Goal: Transaction & Acquisition: Purchase product/service

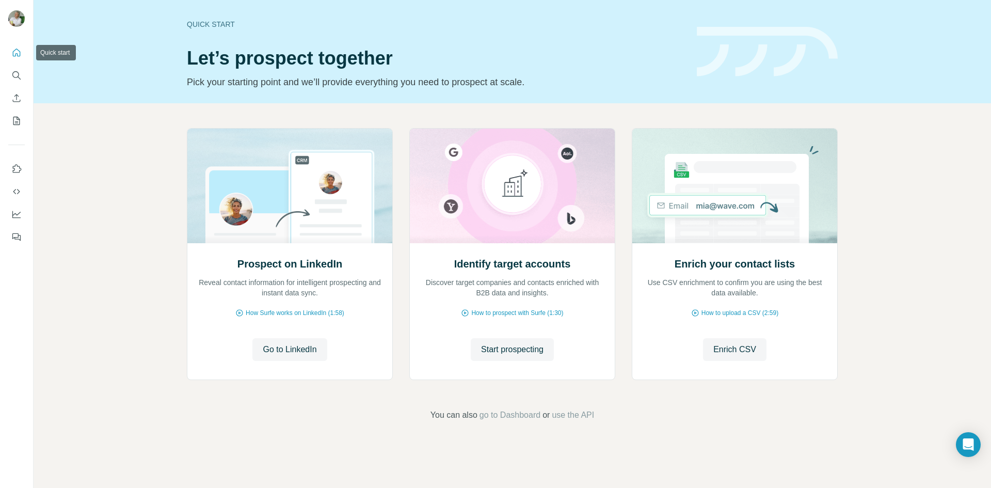
click at [14, 52] on icon "Quick start" at bounding box center [16, 53] width 10 height 10
click at [17, 75] on icon "Search" at bounding box center [16, 75] width 10 height 10
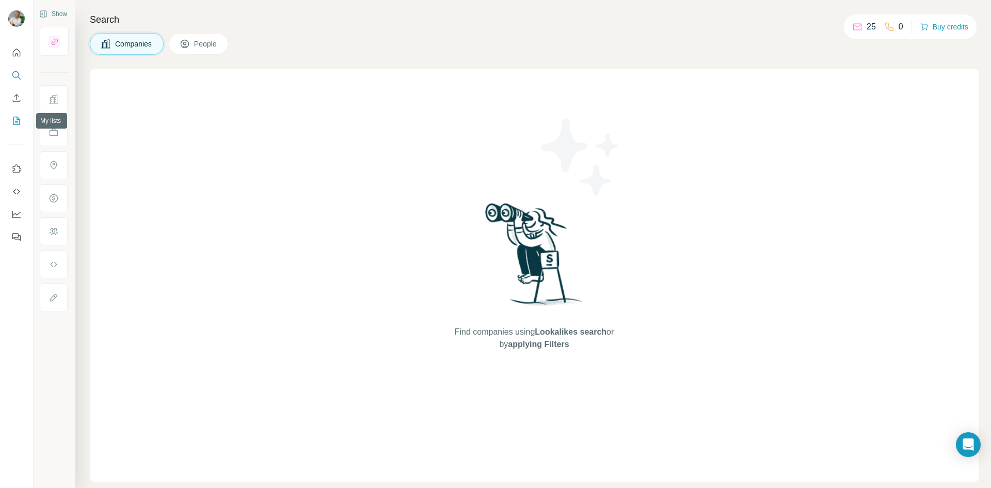
click at [15, 120] on icon "My lists" at bounding box center [16, 121] width 10 height 10
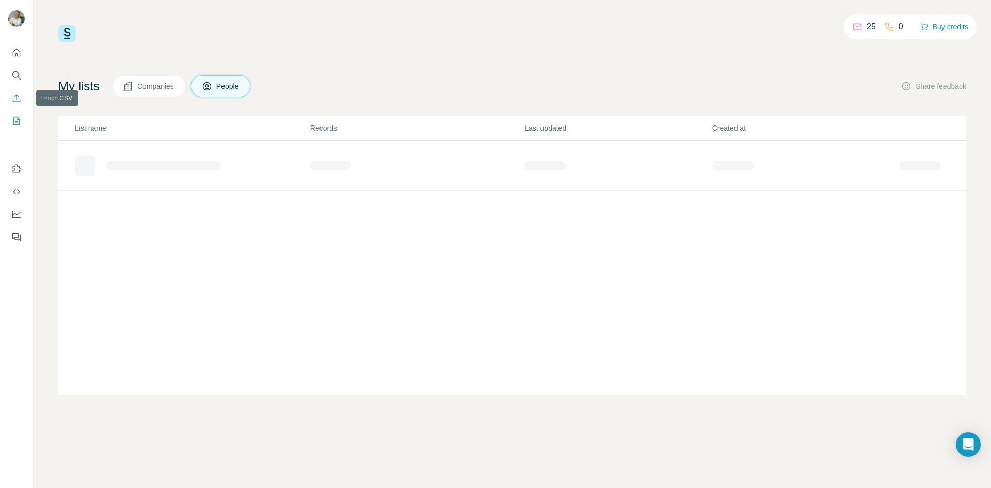
click at [18, 99] on icon "Enrich CSV" at bounding box center [16, 98] width 10 height 10
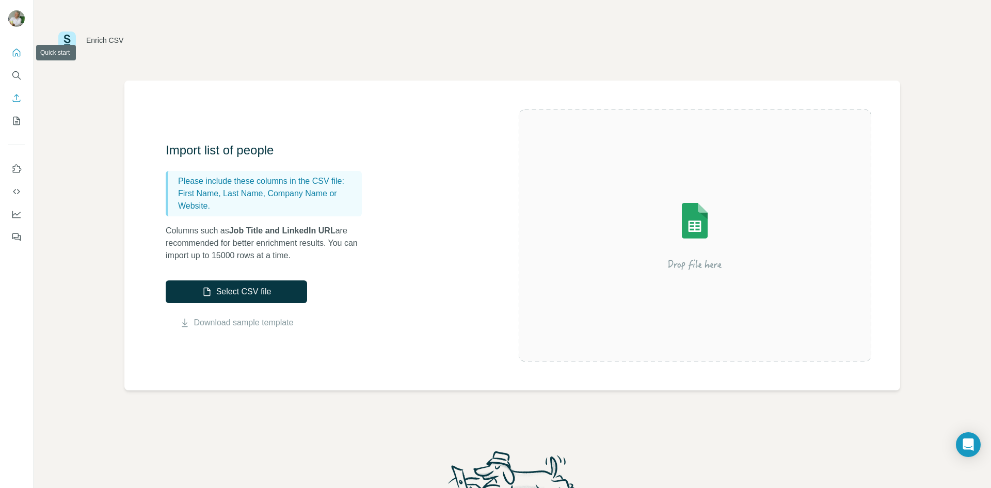
click at [15, 51] on icon "Quick start" at bounding box center [16, 53] width 10 height 10
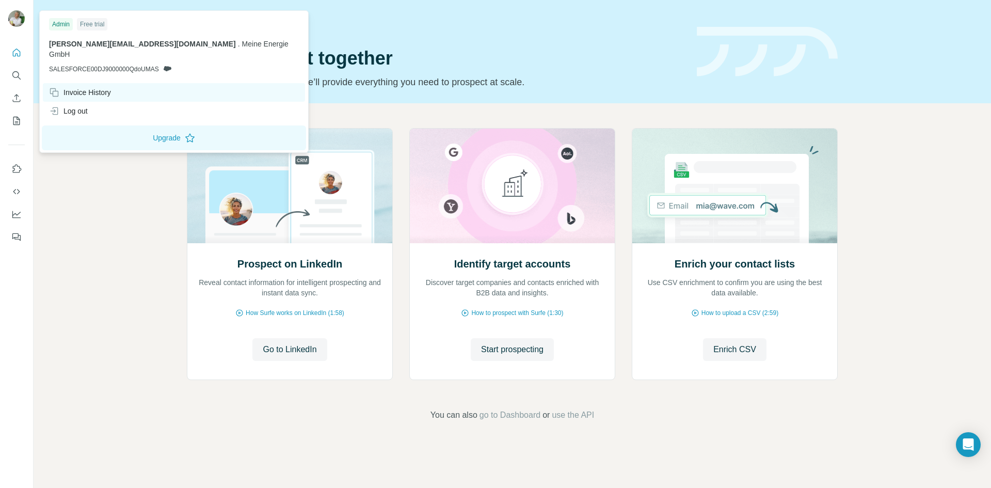
click at [94, 87] on div "Invoice History" at bounding box center [80, 92] width 62 height 10
click at [135, 131] on button "Upgrade" at bounding box center [174, 137] width 264 height 25
click at [148, 42] on span "[PERSON_NAME][EMAIL_ADDRESS][DOMAIN_NAME]" at bounding box center [142, 44] width 187 height 8
drag, startPoint x: 141, startPoint y: 58, endPoint x: 162, endPoint y: 56, distance: 20.8
click at [144, 65] on span "SALESFORCE00DJ9000000QdoUMAS" at bounding box center [104, 69] width 110 height 9
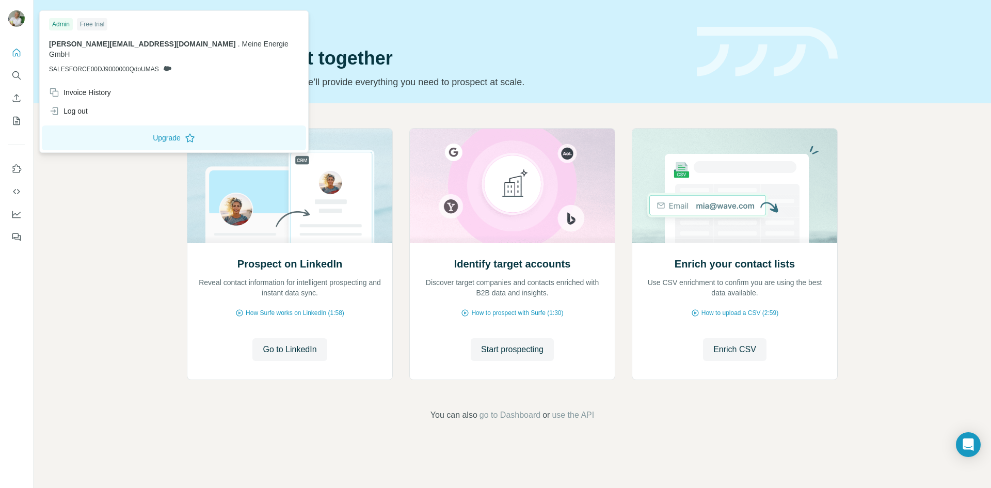
click at [167, 65] on icon at bounding box center [167, 69] width 8 height 8
drag, startPoint x: 97, startPoint y: 23, endPoint x: 51, endPoint y: 23, distance: 45.4
click at [96, 23] on div "Free trial" at bounding box center [92, 24] width 30 height 12
click at [62, 22] on div "Admin" at bounding box center [61, 24] width 24 height 12
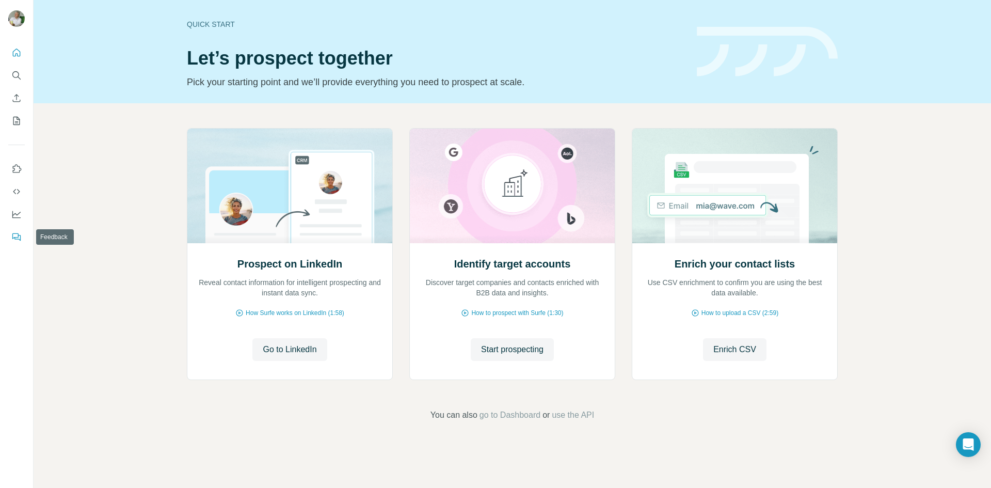
click at [18, 235] on icon "Feedback" at bounding box center [15, 236] width 6 height 6
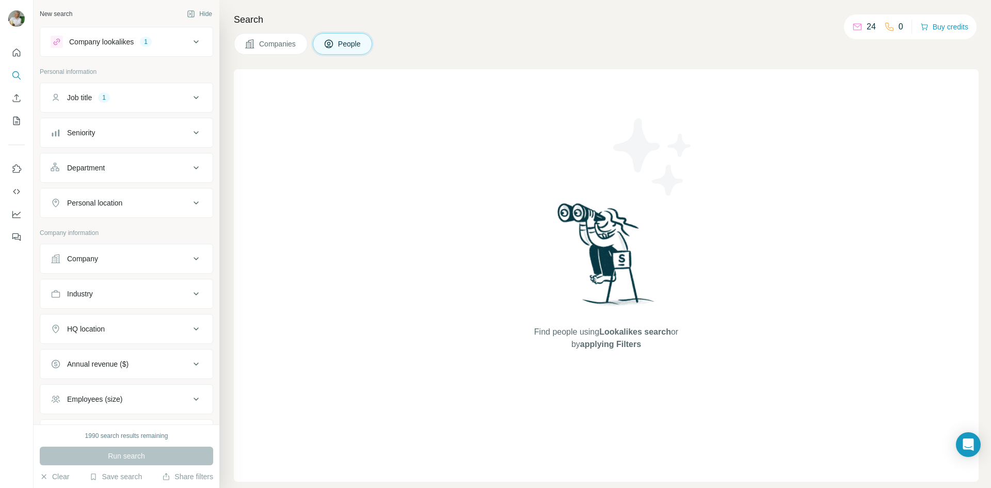
click at [462, 33] on div "Companies People" at bounding box center [606, 44] width 745 height 22
click at [98, 44] on div "Company lookalikes" at bounding box center [101, 42] width 65 height 10
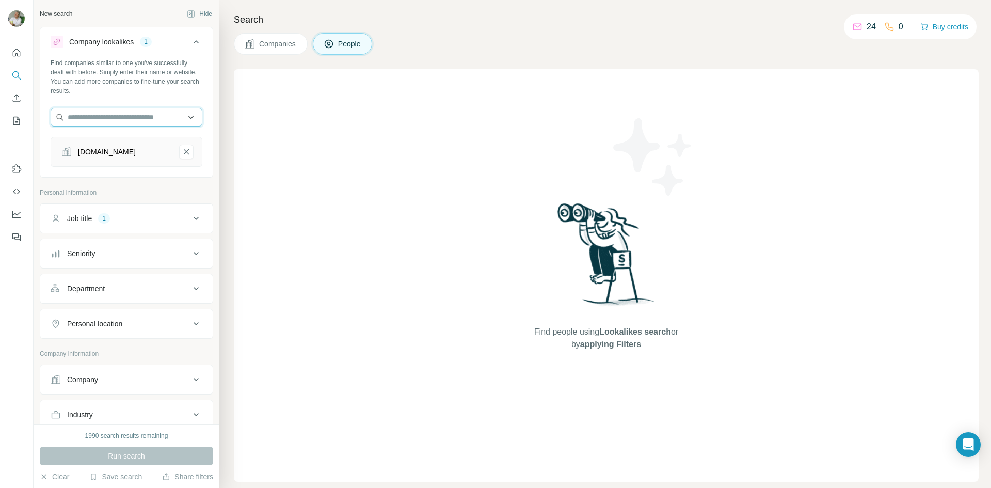
click at [112, 115] on input "text" at bounding box center [127, 117] width 152 height 19
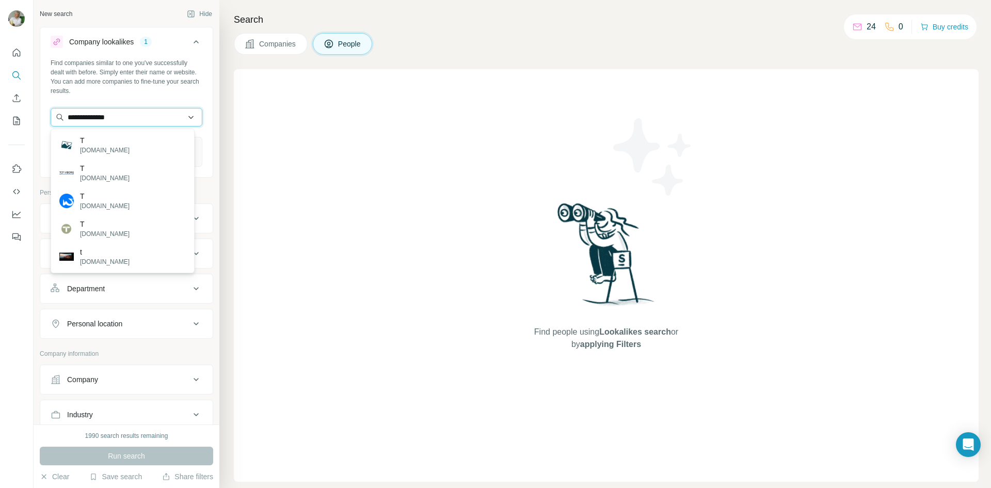
type input "**********"
click at [140, 114] on input "**********" at bounding box center [127, 117] width 152 height 19
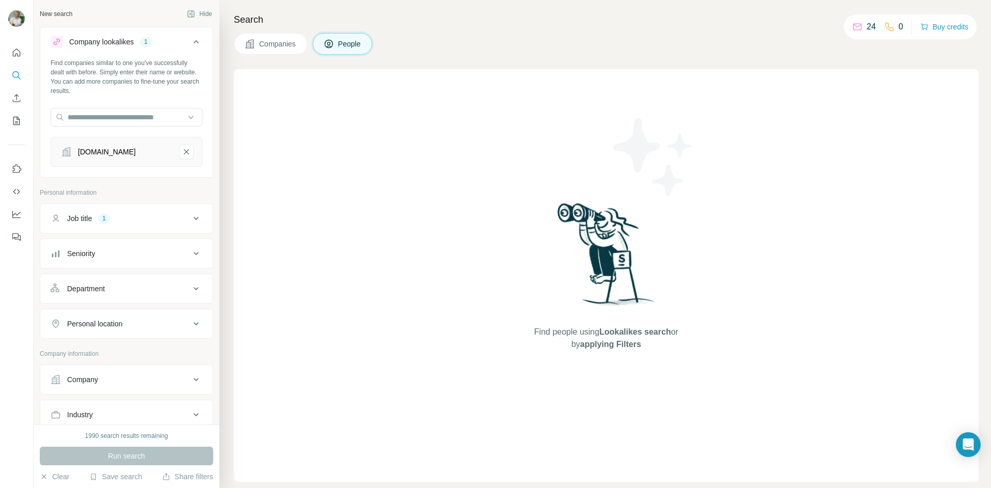
click at [198, 103] on div "Find companies similar to one you've successfully dealt with before. Simply ent…" at bounding box center [126, 116] width 172 height 117
click at [182, 149] on icon "c-a.com-remove-button" at bounding box center [186, 152] width 9 height 10
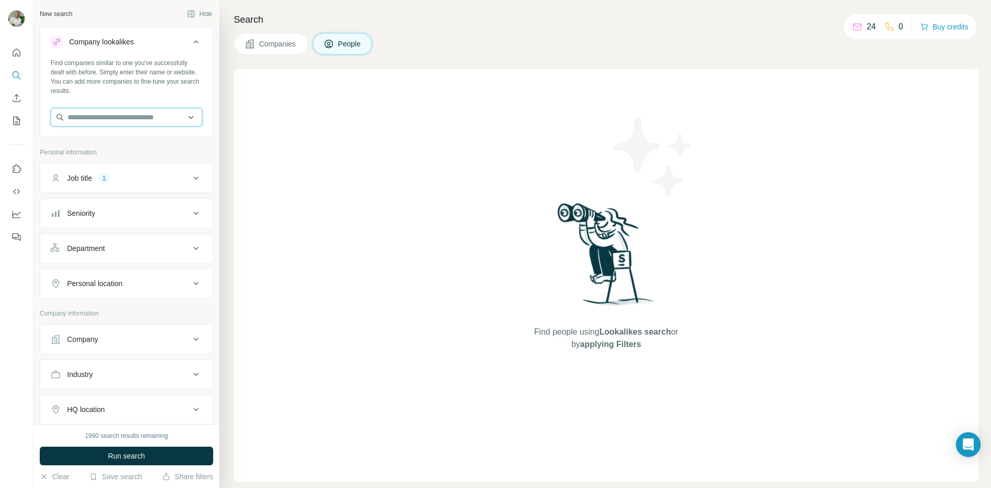
click at [117, 115] on input "text" at bounding box center [127, 117] width 152 height 19
type input "*"
type input "**********"
click at [144, 106] on div "Find companies similar to one you've successfully dealt with before. Simply ent…" at bounding box center [126, 96] width 172 height 76
click at [139, 113] on input "text" at bounding box center [127, 117] width 152 height 19
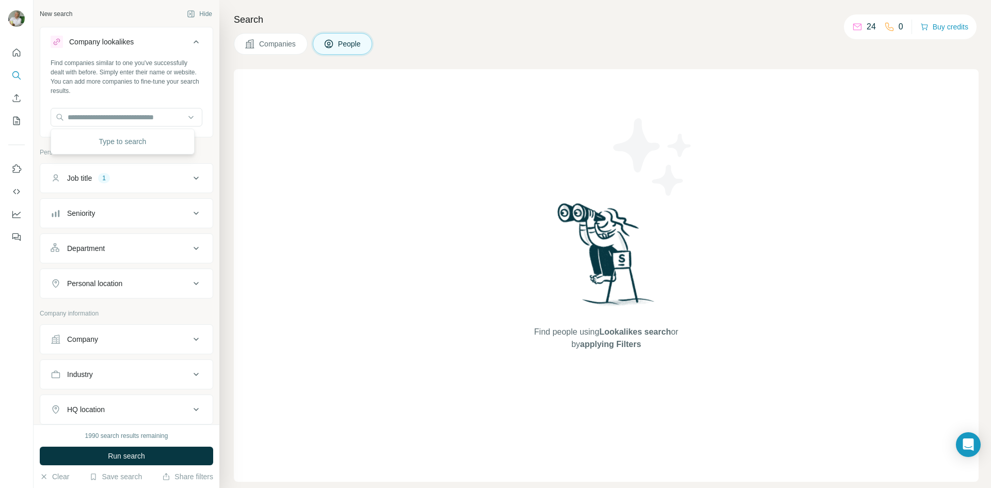
click at [136, 140] on div "Type to search" at bounding box center [122, 141] width 139 height 21
click at [16, 210] on icon "Dashboard" at bounding box center [16, 214] width 10 height 10
click at [277, 44] on span "Companies" at bounding box center [278, 44] width 38 height 10
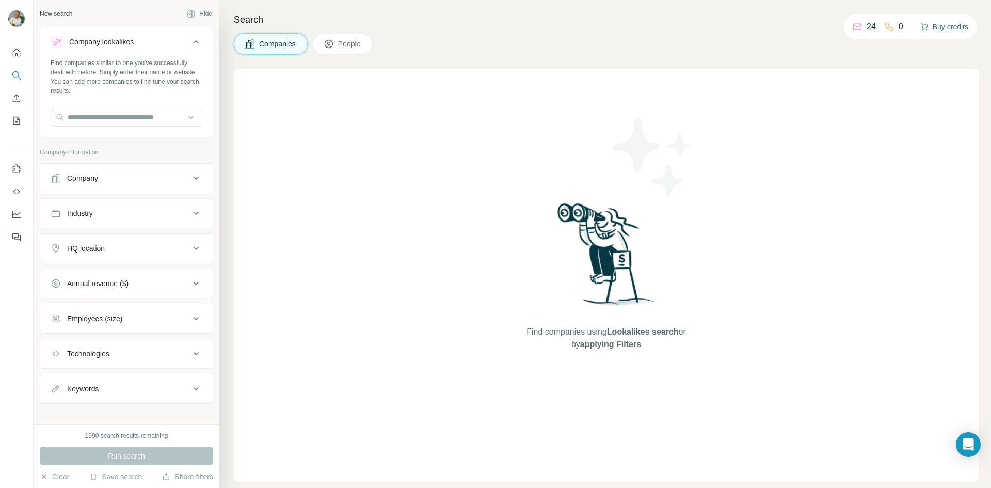
click at [945, 27] on button "Buy credits" at bounding box center [945, 27] width 48 height 14
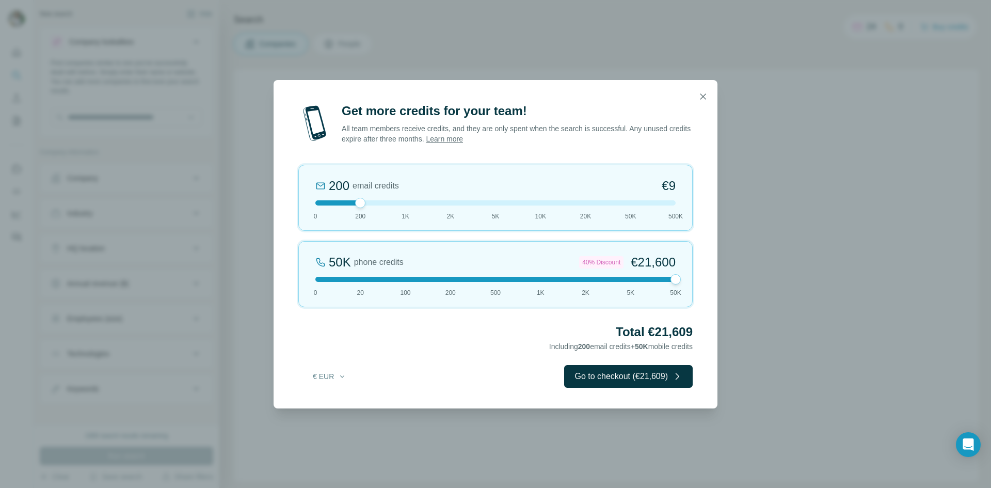
drag, startPoint x: 360, startPoint y: 279, endPoint x: 660, endPoint y: 274, distance: 299.5
click at [660, 274] on div "50K phone credits 40% Discount €21,600 0 20 100 200 500 1K 2K 5K 50K" at bounding box center [495, 274] width 395 height 66
click at [365, 275] on div "50K phone credits 40% Discount €21,600 0 20 100 200 500 1K 2K 5K 50K" at bounding box center [495, 274] width 395 height 66
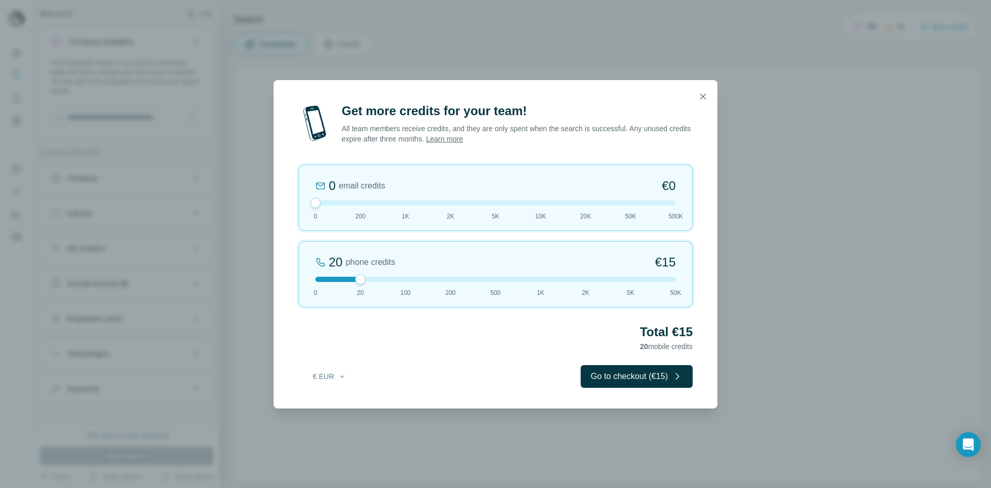
drag, startPoint x: 359, startPoint y: 204, endPoint x: 325, endPoint y: 201, distance: 33.8
click at [325, 201] on div at bounding box center [496, 202] width 360 height 5
click at [407, 280] on div at bounding box center [496, 279] width 360 height 5
click at [335, 382] on button "€ EUR" at bounding box center [330, 376] width 48 height 19
click at [401, 366] on div "€ EUR Go to checkout (€72)" at bounding box center [495, 376] width 395 height 23
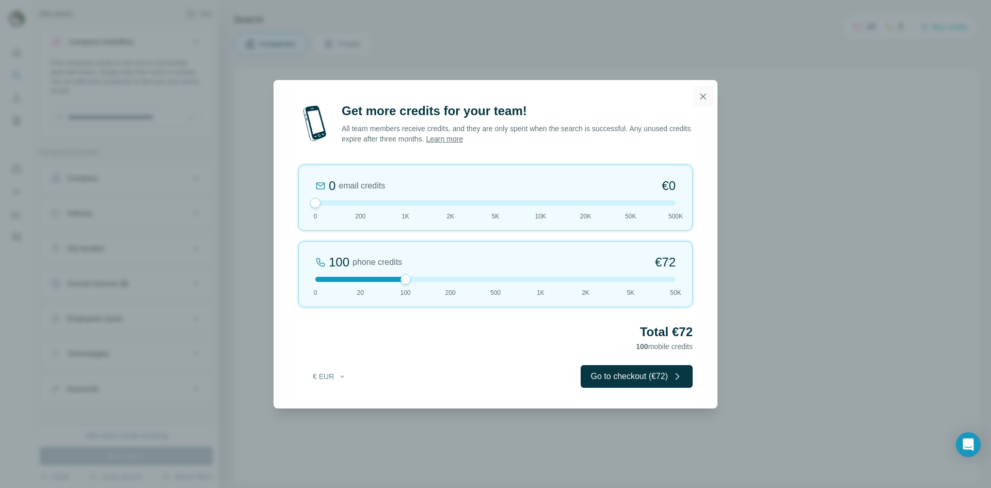
click at [701, 94] on icon "button" at bounding box center [704, 96] width 6 height 6
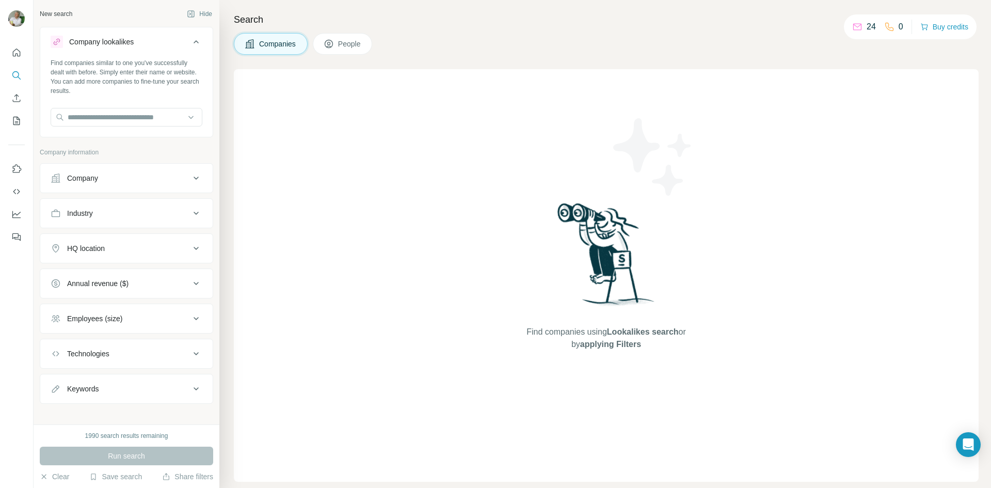
click at [549, 204] on div "Find companies using Lookalikes search or by applying Filters" at bounding box center [607, 275] width 186 height 413
click at [9, 54] on button "Quick start" at bounding box center [16, 52] width 17 height 19
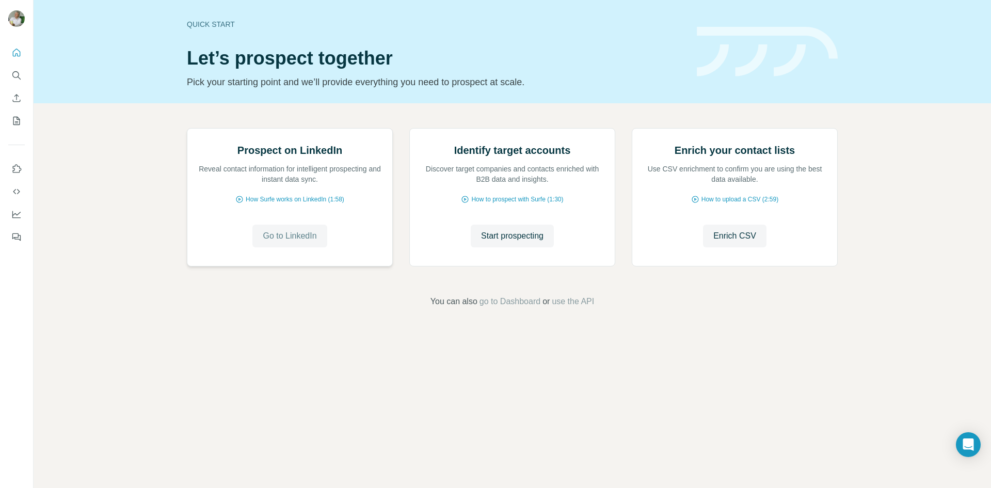
click at [282, 242] on span "Go to LinkedIn" at bounding box center [290, 236] width 54 height 12
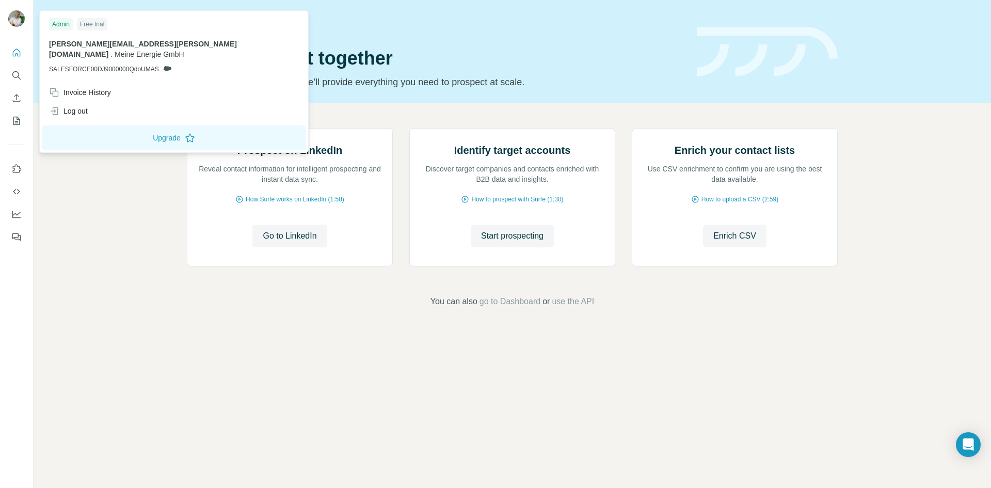
click at [28, 17] on div at bounding box center [18, 20] width 30 height 34
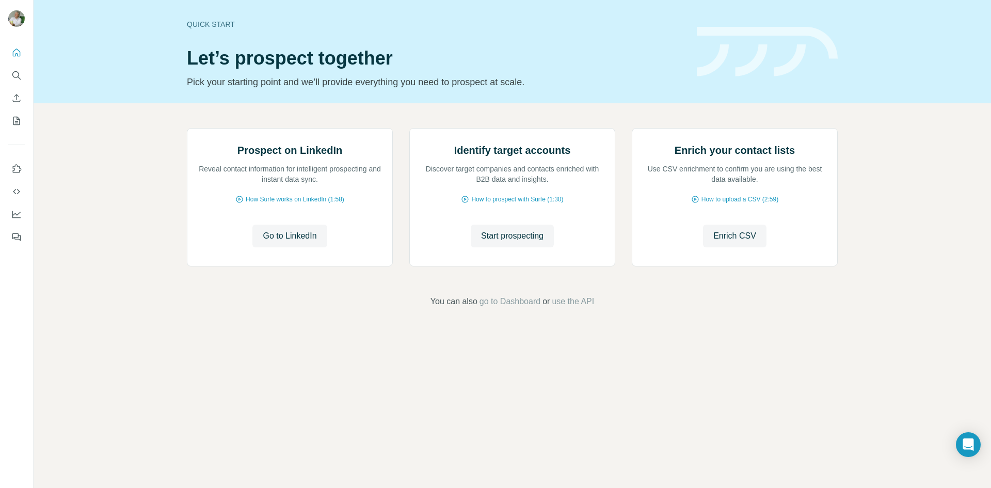
click at [8, 18] on div at bounding box center [18, 20] width 30 height 34
click at [14, 18] on img at bounding box center [16, 18] width 17 height 17
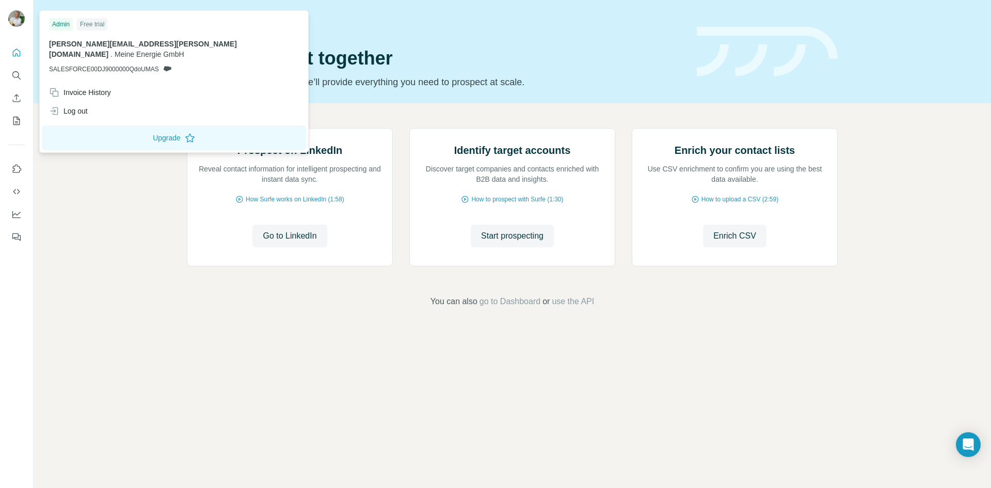
click at [117, 44] on span "[PERSON_NAME][EMAIL_ADDRESS][DOMAIN_NAME]" at bounding box center [143, 49] width 188 height 19
click at [70, 234] on div "Prospect on LinkedIn Reveal contact information for intelligent prospecting and…" at bounding box center [513, 217] width 958 height 229
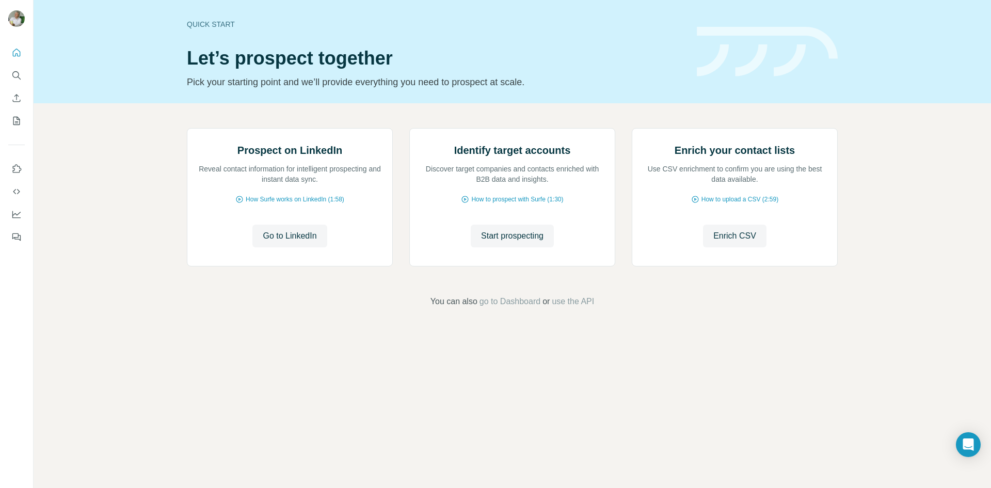
click at [122, 175] on div "Prospect on LinkedIn Reveal contact information for intelligent prospecting and…" at bounding box center [513, 217] width 958 height 229
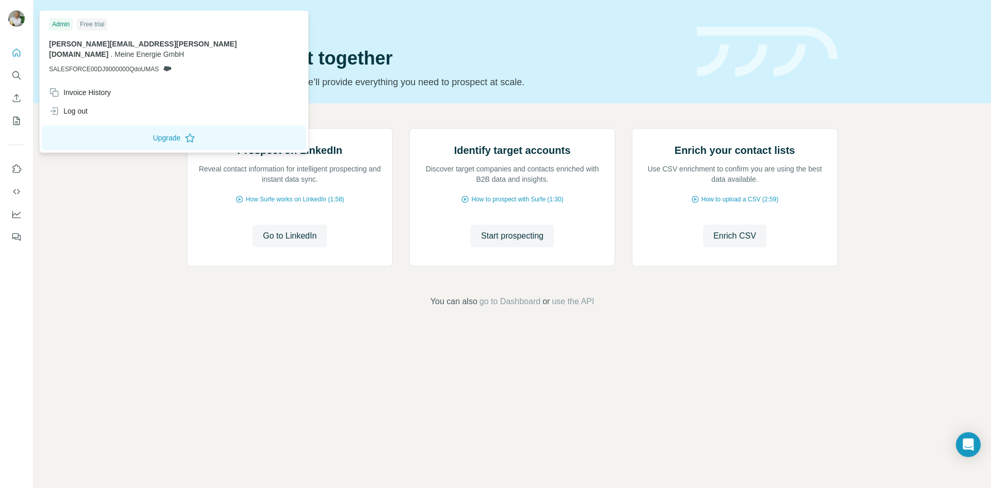
click at [18, 18] on img at bounding box center [16, 18] width 17 height 17
click at [93, 188] on div "Prospect on LinkedIn Reveal contact information for intelligent prospecting and…" at bounding box center [513, 217] width 958 height 229
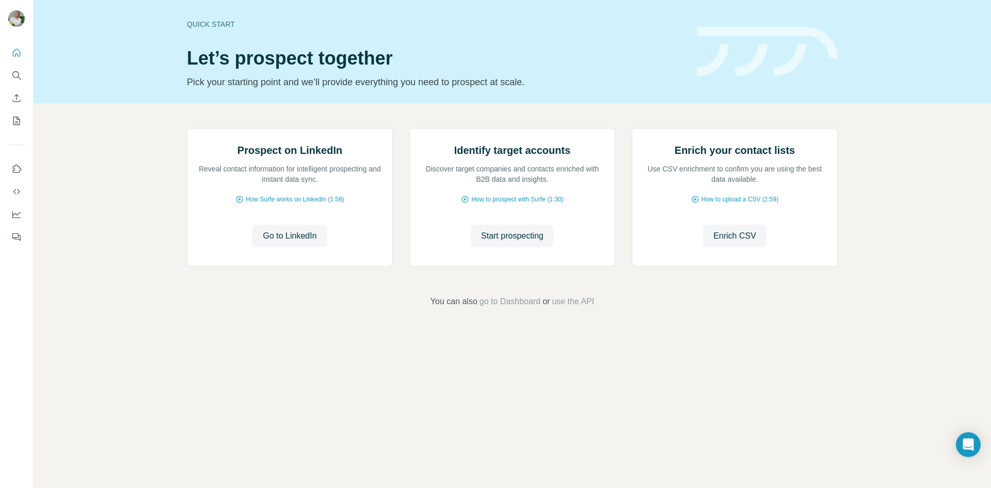
click at [85, 194] on div "Prospect on LinkedIn Reveal contact information for intelligent prospecting and…" at bounding box center [513, 217] width 958 height 229
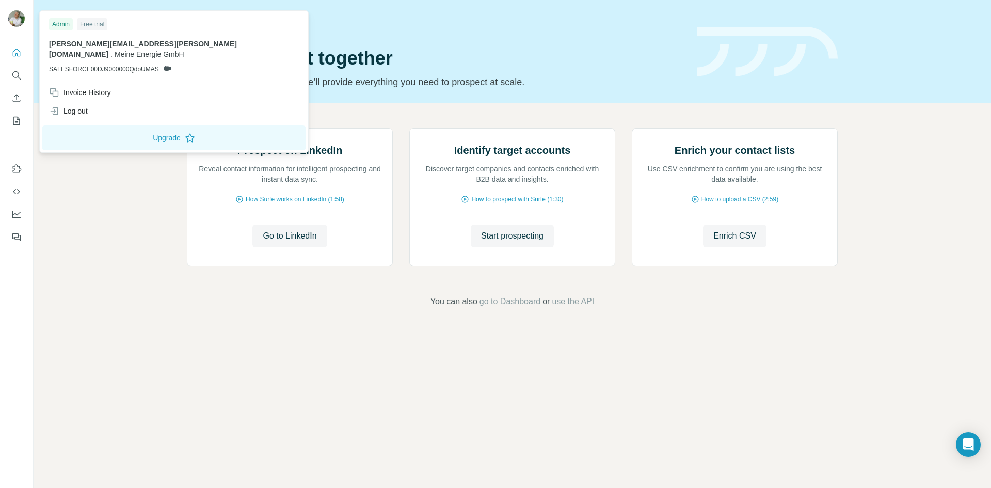
click at [10, 17] on img at bounding box center [16, 18] width 17 height 17
click at [101, 179] on div "Prospect on LinkedIn Reveal contact information for intelligent prospecting and…" at bounding box center [513, 217] width 958 height 229
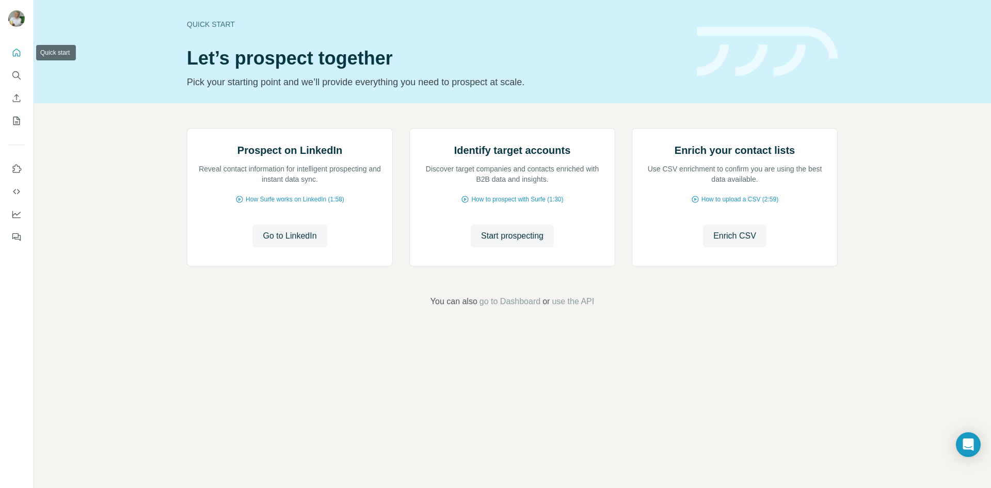
click at [15, 51] on icon "Quick start" at bounding box center [16, 53] width 10 height 10
click at [15, 57] on icon "Quick start" at bounding box center [16, 53] width 10 height 10
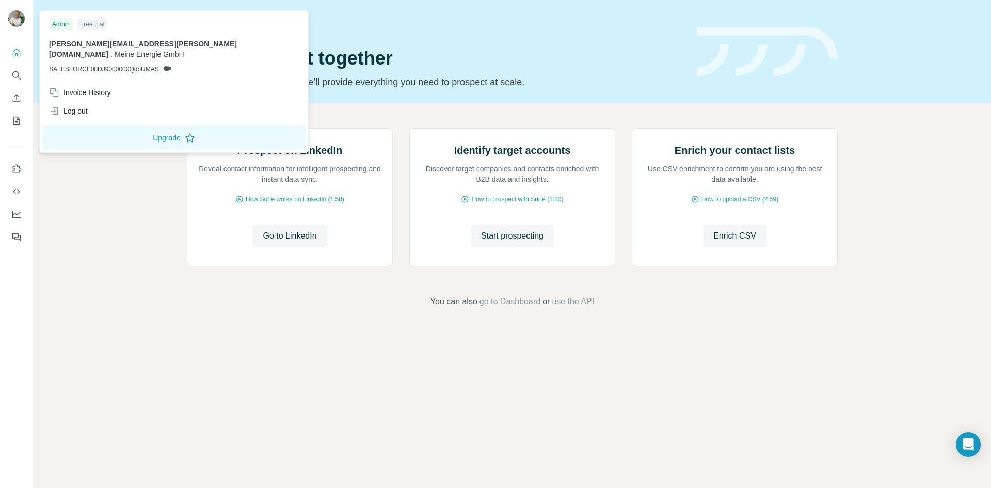
click at [9, 21] on img at bounding box center [16, 18] width 17 height 17
